Goal: Find specific fact: Find specific fact

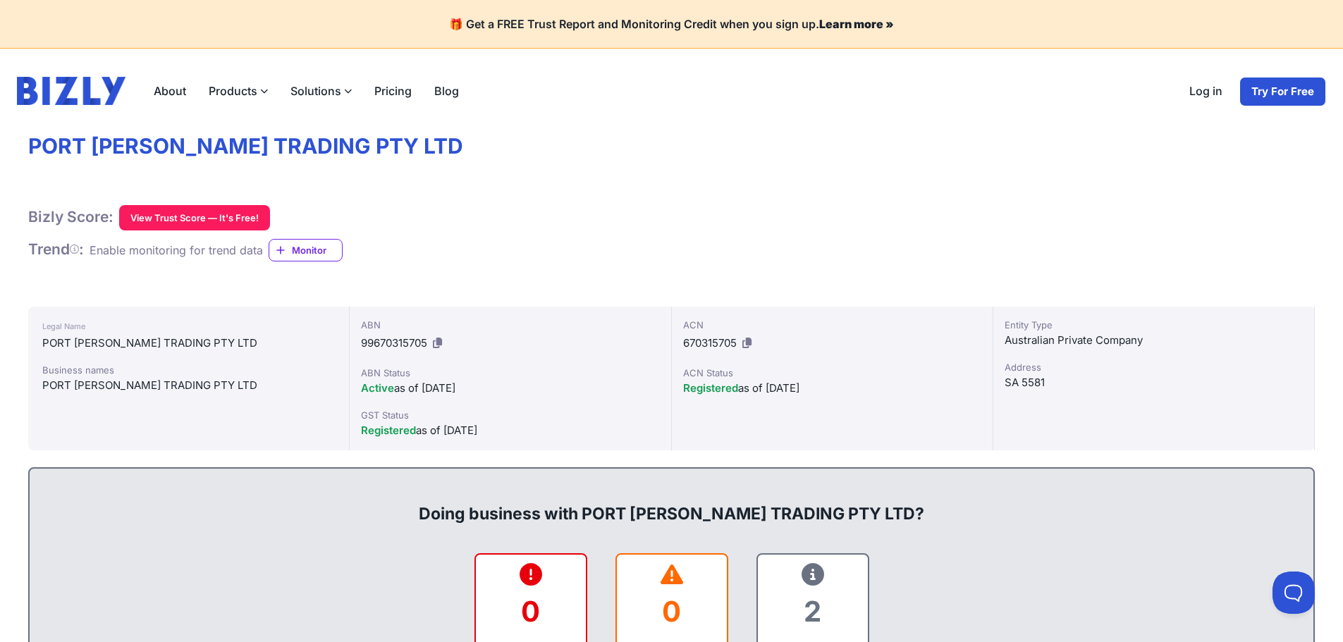
click at [300, 136] on h1 "PORT [PERSON_NAME] TRADING PTY LTD" at bounding box center [671, 146] width 1287 height 27
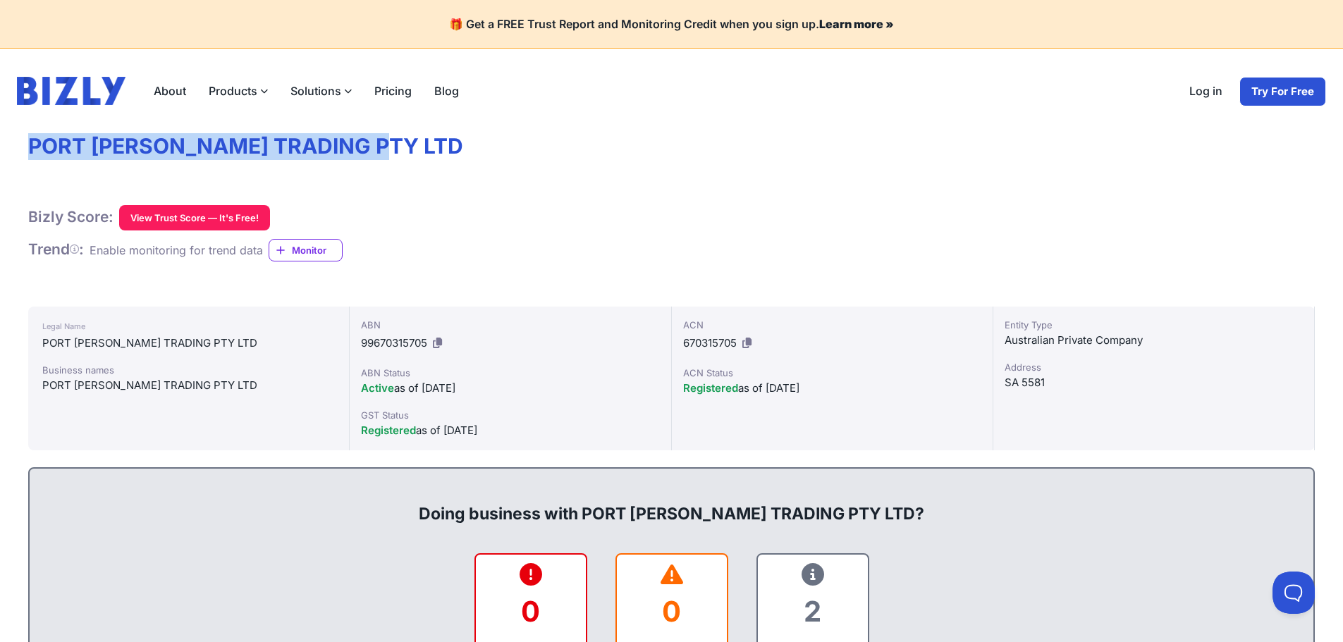
drag, startPoint x: 379, startPoint y: 149, endPoint x: 30, endPoint y: 140, distance: 349.1
click at [30, 140] on h1 "PORT [PERSON_NAME] TRADING PTY LTD" at bounding box center [671, 146] width 1287 height 27
copy h1 "PORT [PERSON_NAME] TRADING PTY LTD"
drag, startPoint x: 439, startPoint y: 338, endPoint x: 792, endPoint y: 49, distance: 457.4
click at [439, 338] on icon at bounding box center [437, 343] width 9 height 11
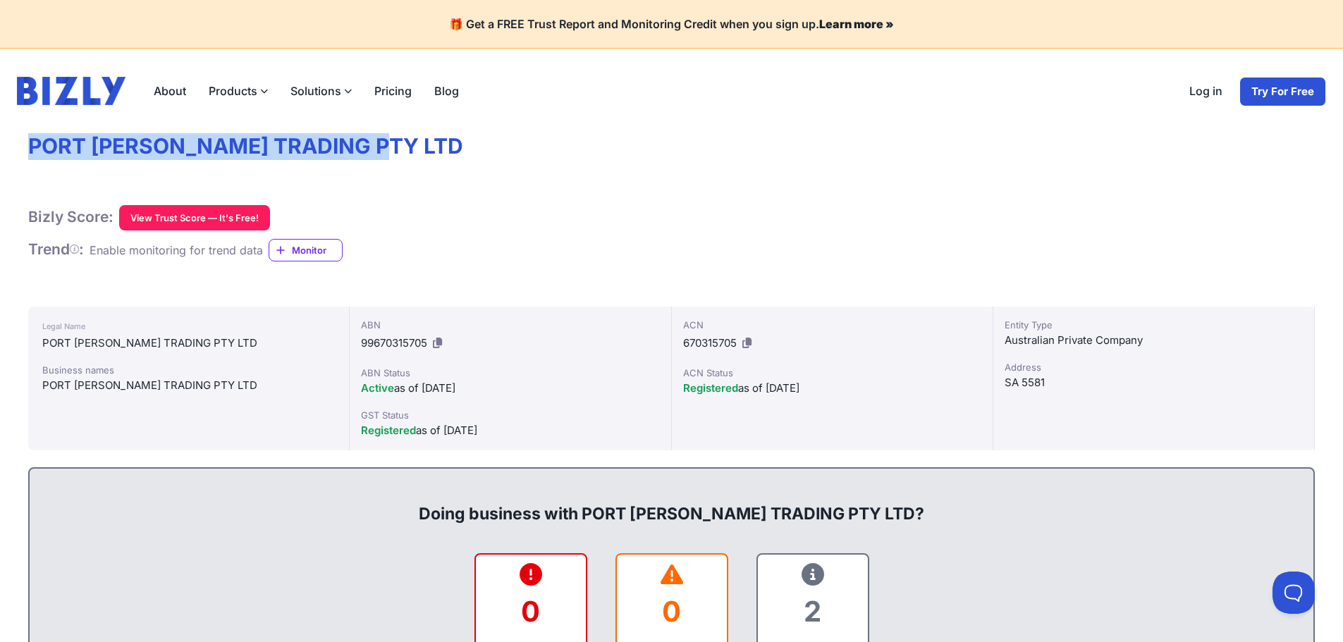
copy h1 "PORT [PERSON_NAME] TRADING PTY LTD"
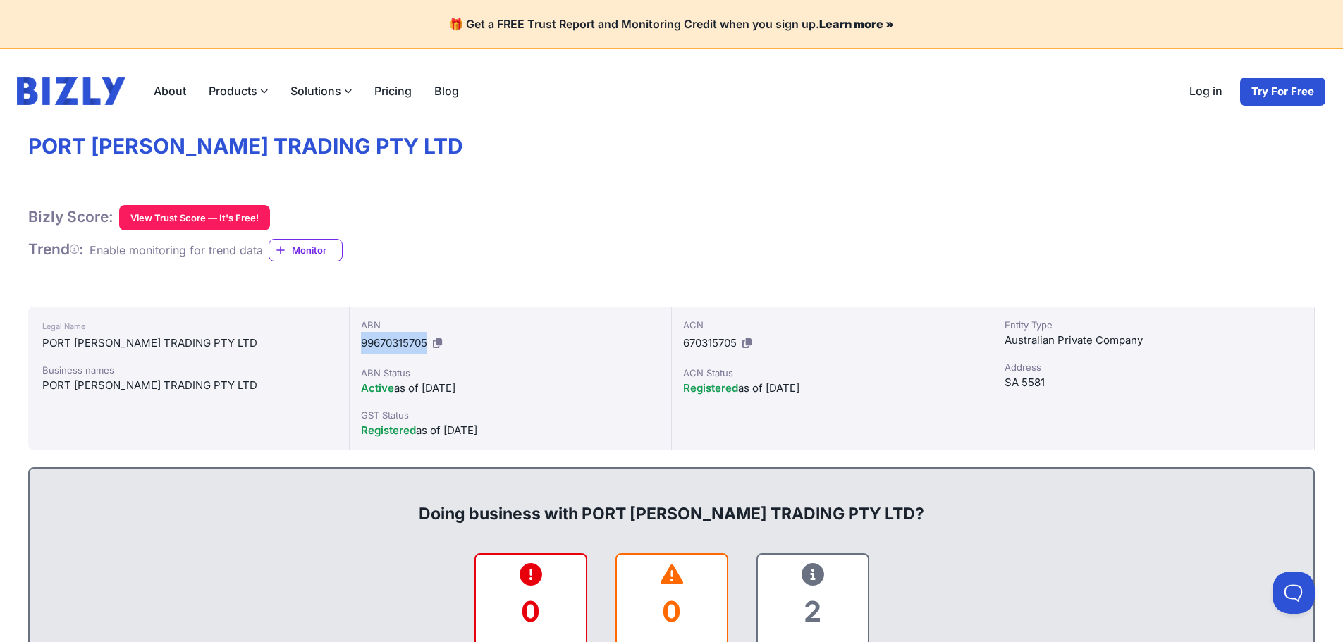
drag, startPoint x: 426, startPoint y: 341, endPoint x: 355, endPoint y: 345, distance: 70.6
click at [355, 345] on div "ABN 99670315705 ABN Status Active as of [DATE] GST Status Registered as of [DAT…" at bounding box center [510, 379] width 321 height 144
copy span "99670315705"
